Goal: Task Accomplishment & Management: Manage account settings

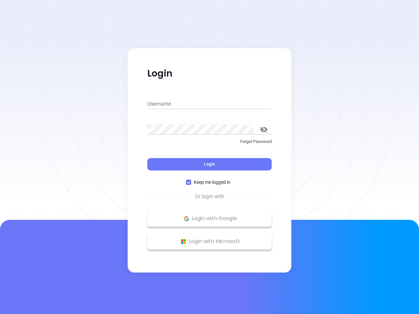
click at [209, 157] on div "Login" at bounding box center [209, 160] width 124 height 20
click at [209, 104] on input "Username" at bounding box center [209, 104] width 124 height 10
click at [264, 130] on icon "toggle password visibility" at bounding box center [263, 130] width 7 height 6
click at [209, 164] on span "Login" at bounding box center [209, 164] width 11 height 6
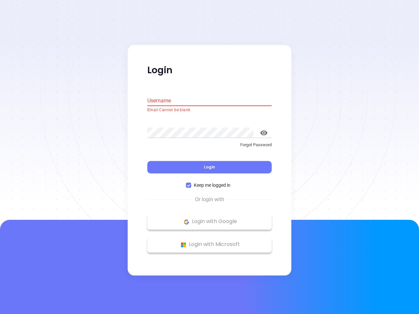
click at [209, 182] on span "Keep me logged in" at bounding box center [212, 185] width 42 height 7
click at [191, 183] on input "Keep me logged in" at bounding box center [188, 185] width 5 height 5
checkbox input "false"
click at [209, 219] on p "Login with Google" at bounding box center [209, 222] width 118 height 10
click at [209, 241] on p "Login with Microsoft" at bounding box center [209, 245] width 118 height 10
